Goal: Task Accomplishment & Management: Manage account settings

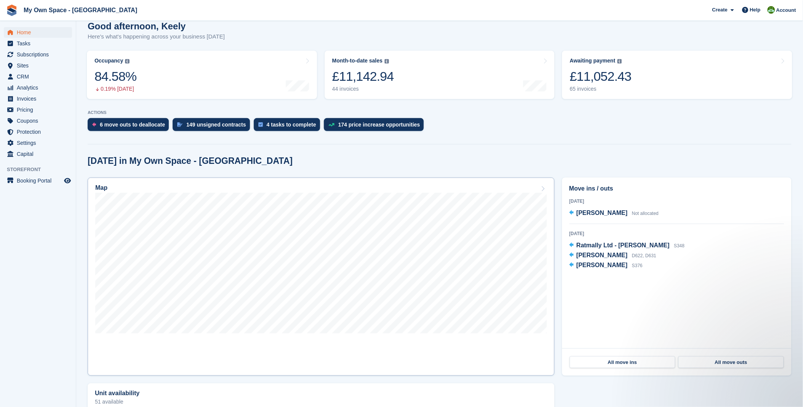
scroll to position [85, 0]
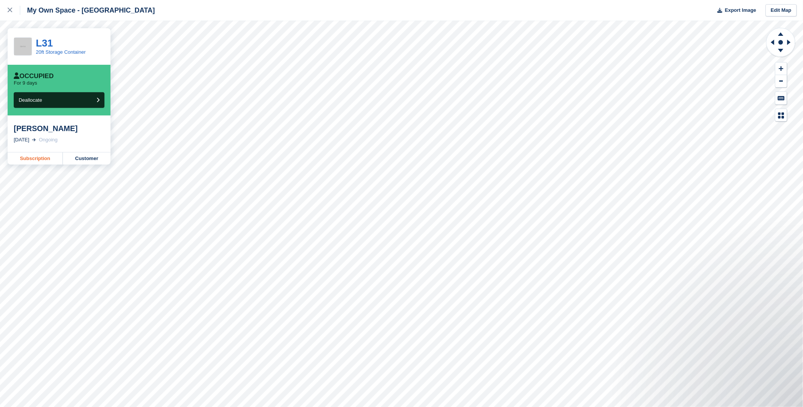
click at [43, 162] on link "Subscription" at bounding box center [35, 158] width 55 height 12
click at [12, 9] on icon at bounding box center [10, 10] width 5 height 5
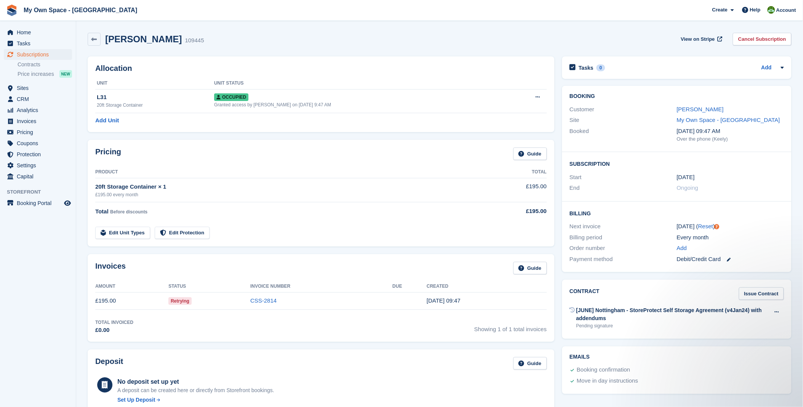
click at [533, 39] on div "Muhammad Asad Arif 109445 View on Stripe Cancel Subscription" at bounding box center [440, 39] width 704 height 13
click at [93, 40] on icon at bounding box center [94, 40] width 6 height 6
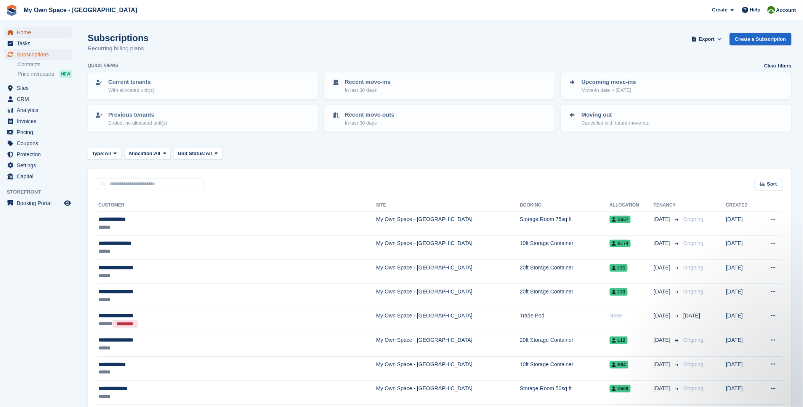
click at [24, 32] on span "Home" at bounding box center [40, 32] width 46 height 11
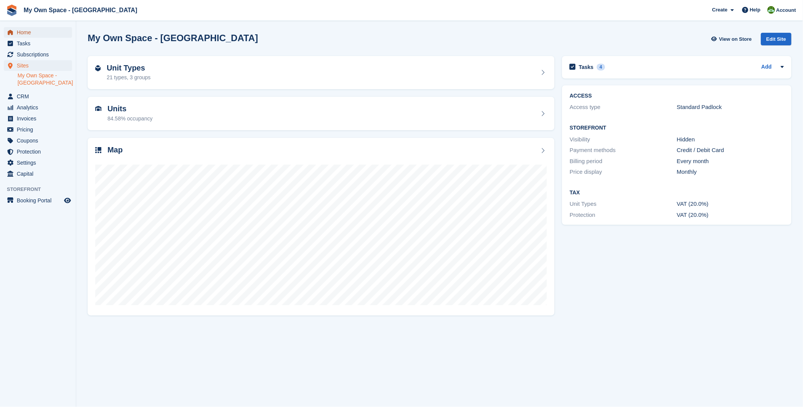
click at [24, 30] on span "Home" at bounding box center [40, 32] width 46 height 11
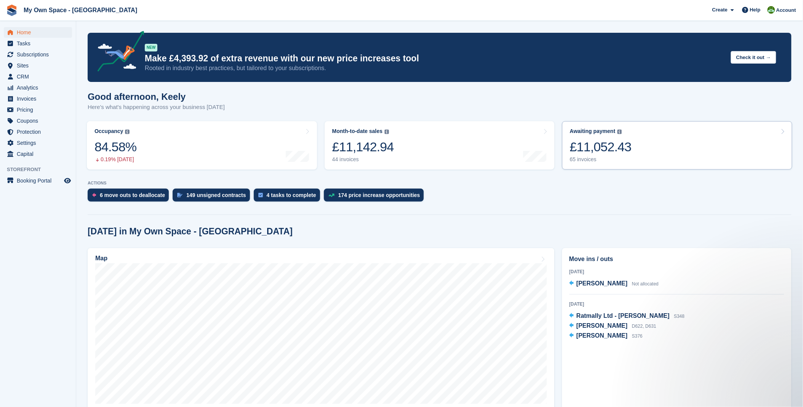
click at [652, 151] on link "Awaiting payment The total outstanding balance on all open invoices. £11,052.43…" at bounding box center [677, 145] width 230 height 48
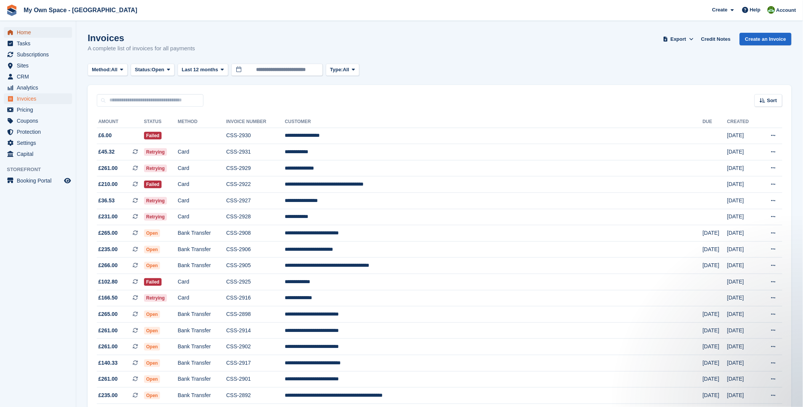
click at [33, 35] on span "Home" at bounding box center [40, 32] width 46 height 11
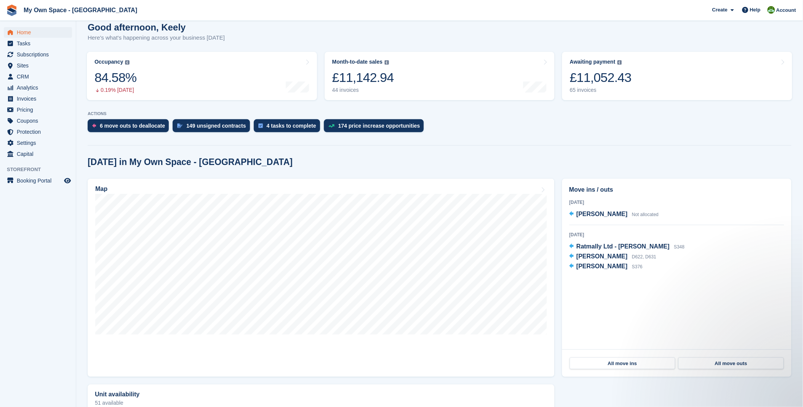
scroll to position [85, 0]
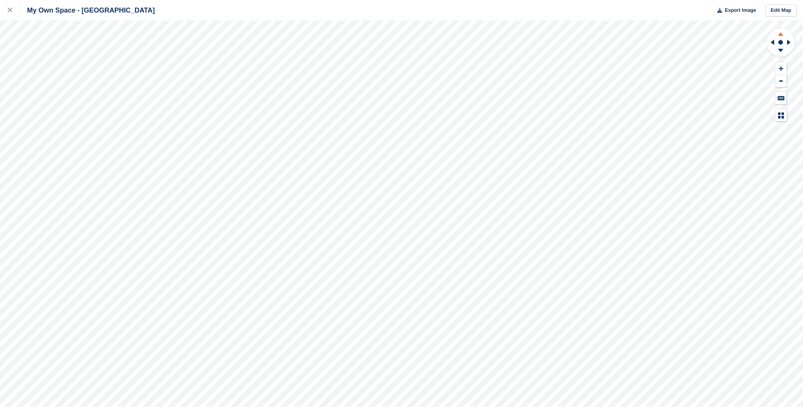
click at [783, 37] on icon at bounding box center [781, 33] width 20 height 10
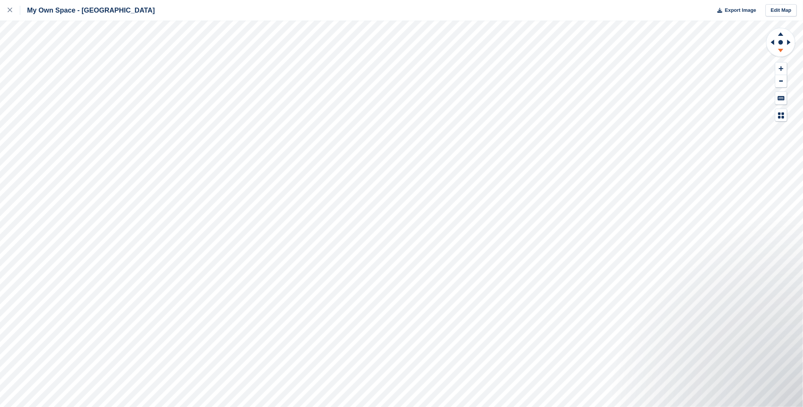
click at [779, 52] on icon at bounding box center [781, 52] width 20 height 10
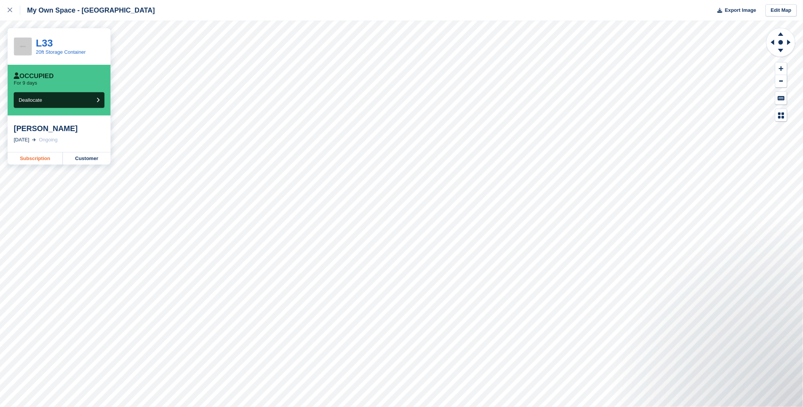
click at [25, 162] on link "Subscription" at bounding box center [35, 158] width 55 height 12
click at [11, 11] on icon at bounding box center [10, 10] width 5 height 5
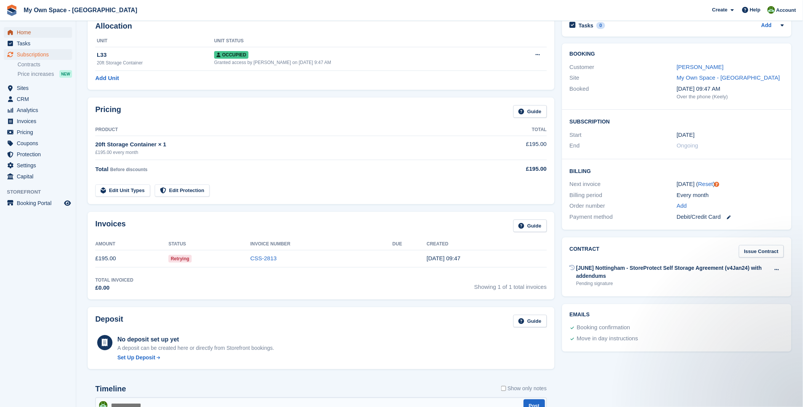
click at [33, 33] on span "Home" at bounding box center [40, 32] width 46 height 11
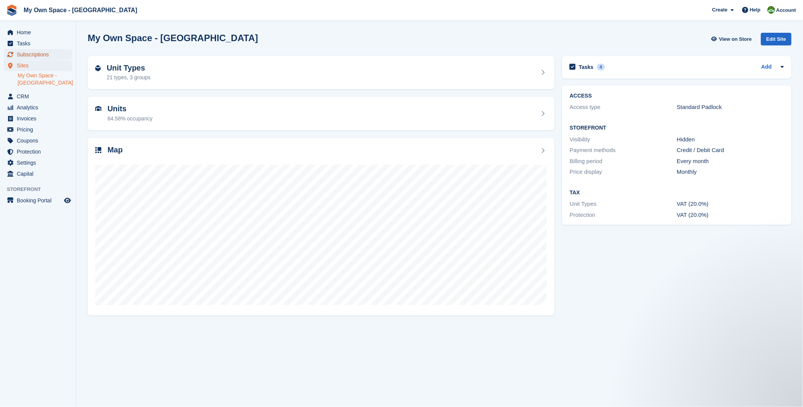
click at [37, 52] on span "Subscriptions" at bounding box center [40, 54] width 46 height 11
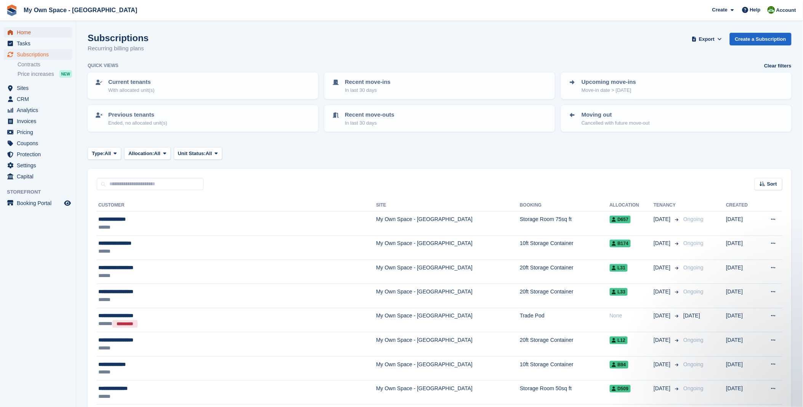
click at [32, 33] on span "Home" at bounding box center [40, 32] width 46 height 11
